Goal: Task Accomplishment & Management: Use online tool/utility

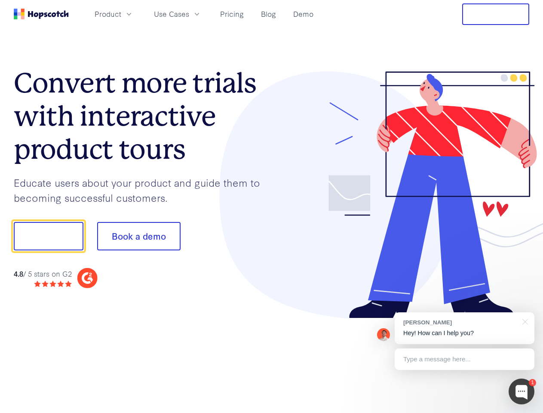
click at [272, 206] on div at bounding box center [401, 194] width 258 height 247
click at [121, 14] on span "Product" at bounding box center [108, 14] width 27 height 11
click at [189, 14] on span "Use Cases" at bounding box center [171, 14] width 35 height 11
click at [496, 14] on button "Free Trial" at bounding box center [495, 13] width 67 height 21
click at [48, 236] on button "Show me!" at bounding box center [49, 236] width 70 height 28
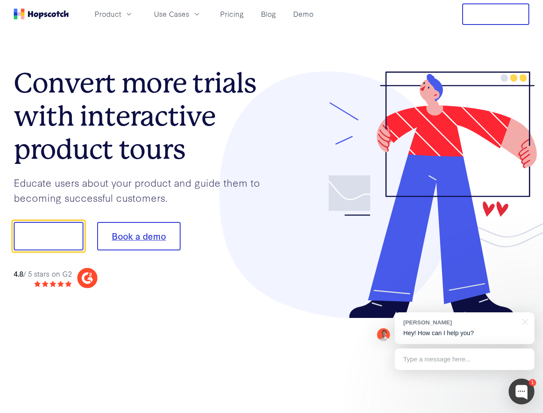
click at [138, 236] on button "Book a demo" at bounding box center [138, 236] width 83 height 28
click at [521, 391] on div at bounding box center [522, 391] width 26 height 26
click at [464, 412] on div "1 [PERSON_NAME] Hey! How can I help you? Type a message here... Free live chat …" at bounding box center [271, 413] width 543 height 0
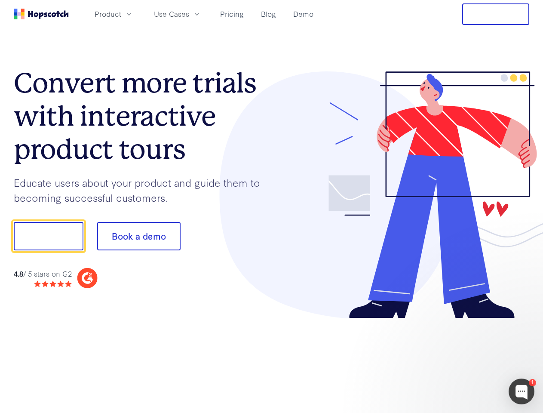
click at [524, 321] on div at bounding box center [453, 293] width 161 height 172
click at [464, 359] on div at bounding box center [453, 293] width 161 height 172
